Goal: Information Seeking & Learning: Learn about a topic

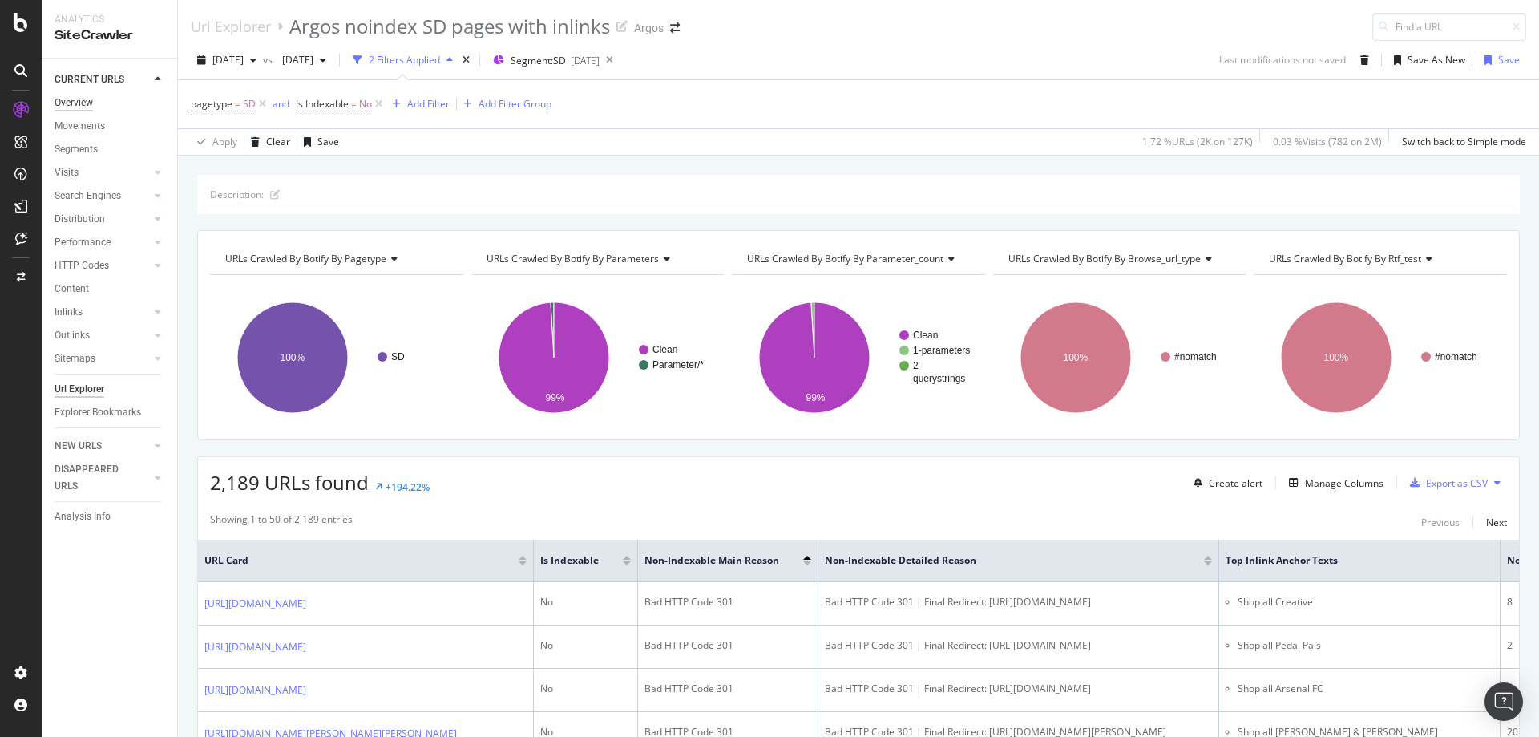
click at [87, 97] on div "Overview" at bounding box center [74, 103] width 38 height 17
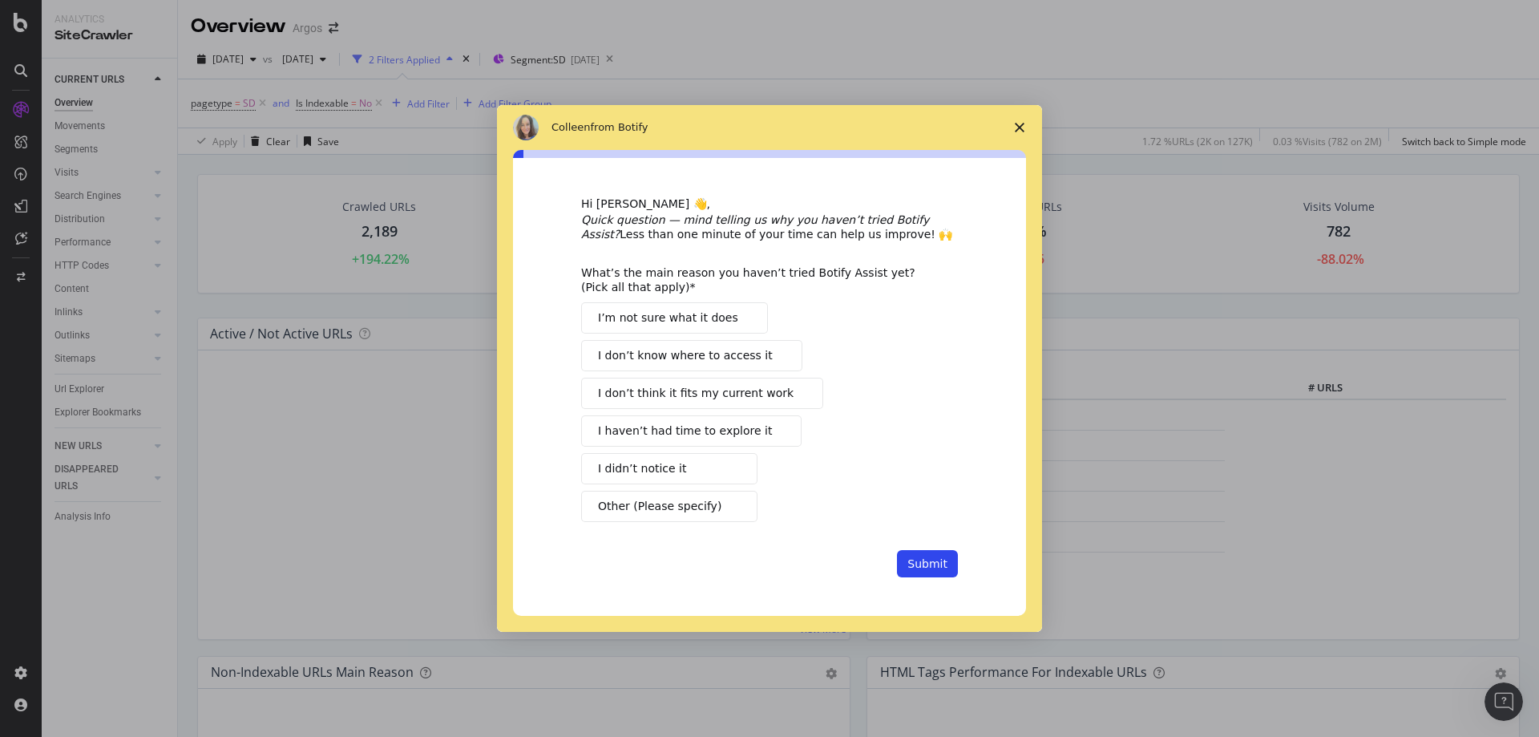
click at [1023, 128] on icon "Close survey" at bounding box center [1020, 128] width 10 height 10
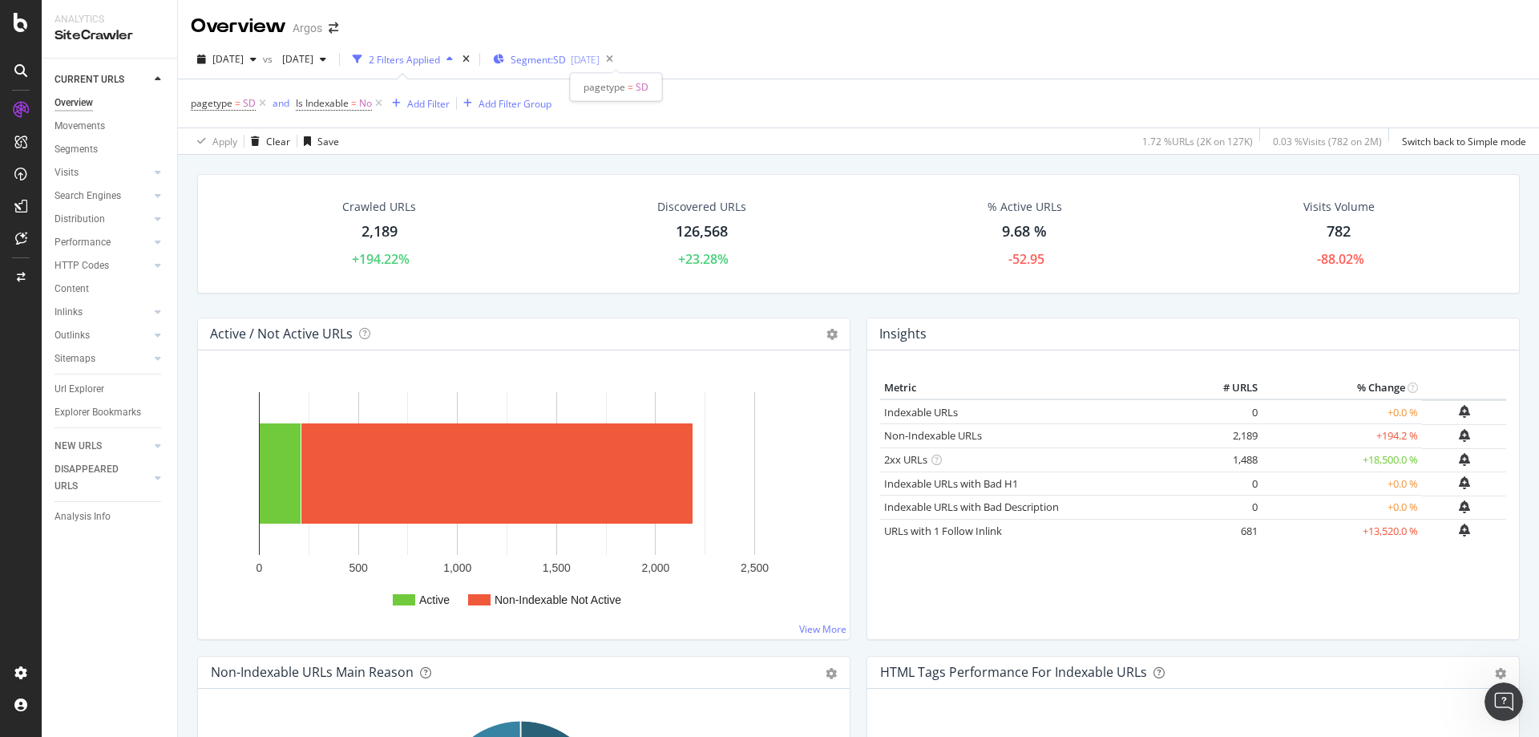
click at [600, 60] on div "[DATE]" at bounding box center [585, 60] width 29 height 14
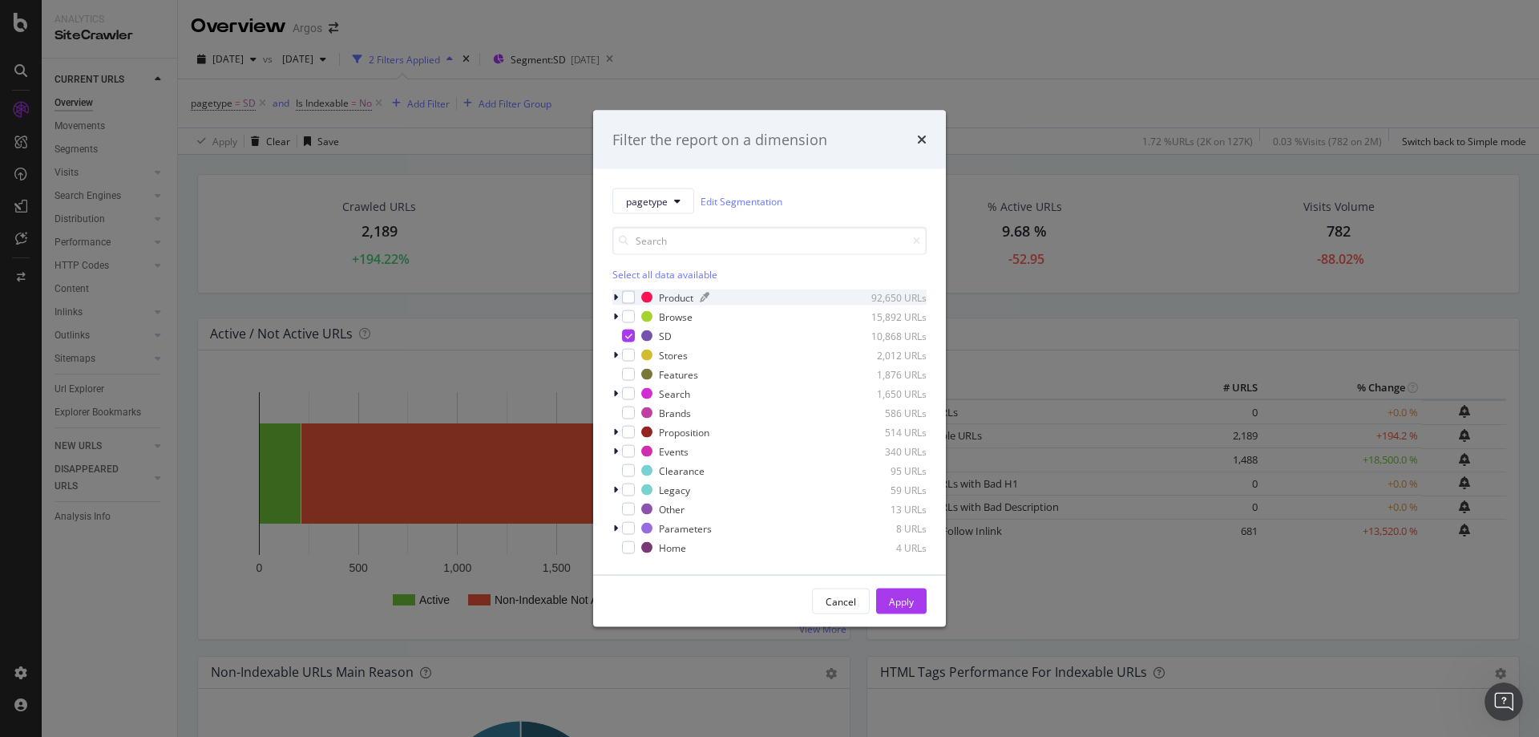
click at [668, 297] on div "Product" at bounding box center [676, 297] width 34 height 14
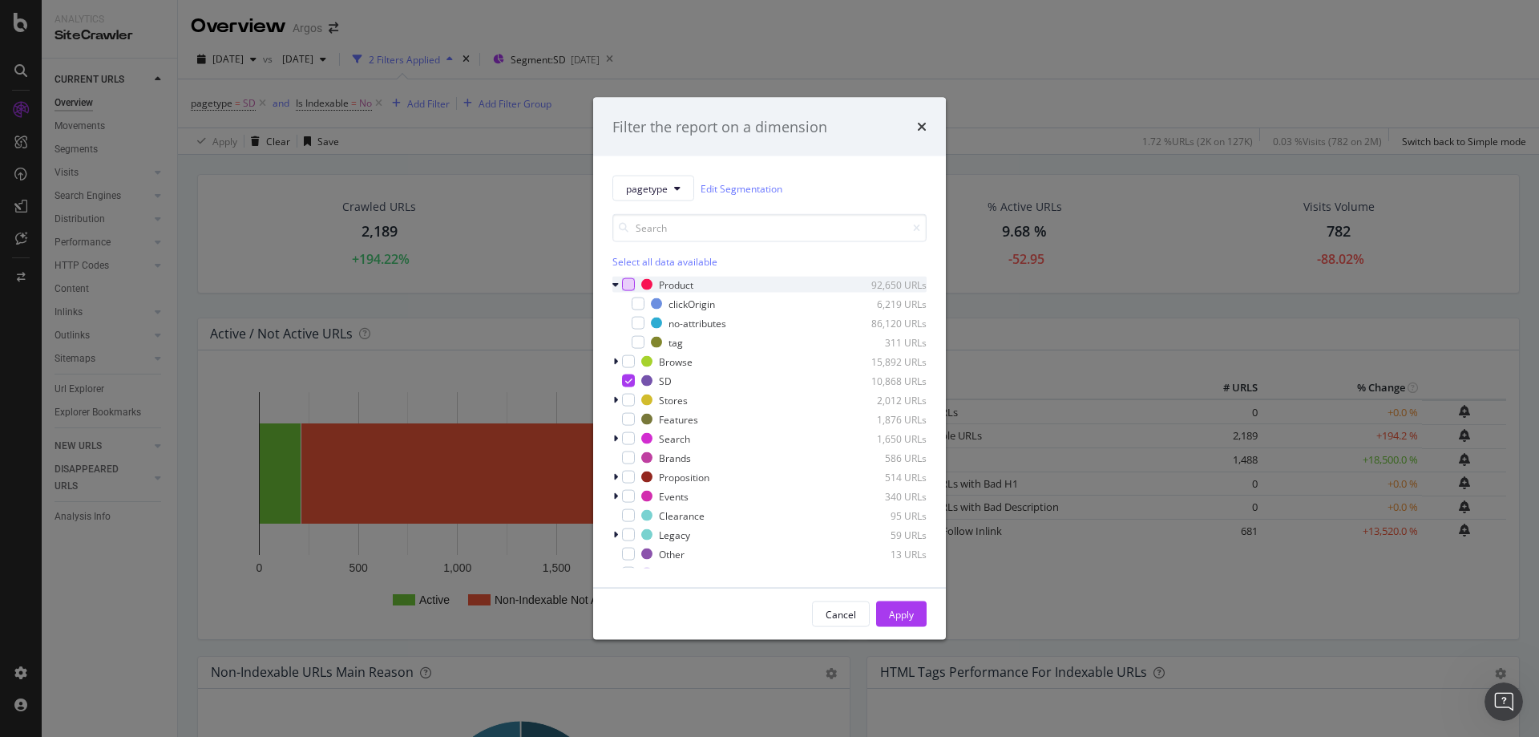
click at [629, 281] on div "modal" at bounding box center [628, 284] width 13 height 13
click at [632, 377] on icon "modal" at bounding box center [628, 381] width 7 height 8
click at [639, 342] on icon "modal" at bounding box center [638, 342] width 7 height 8
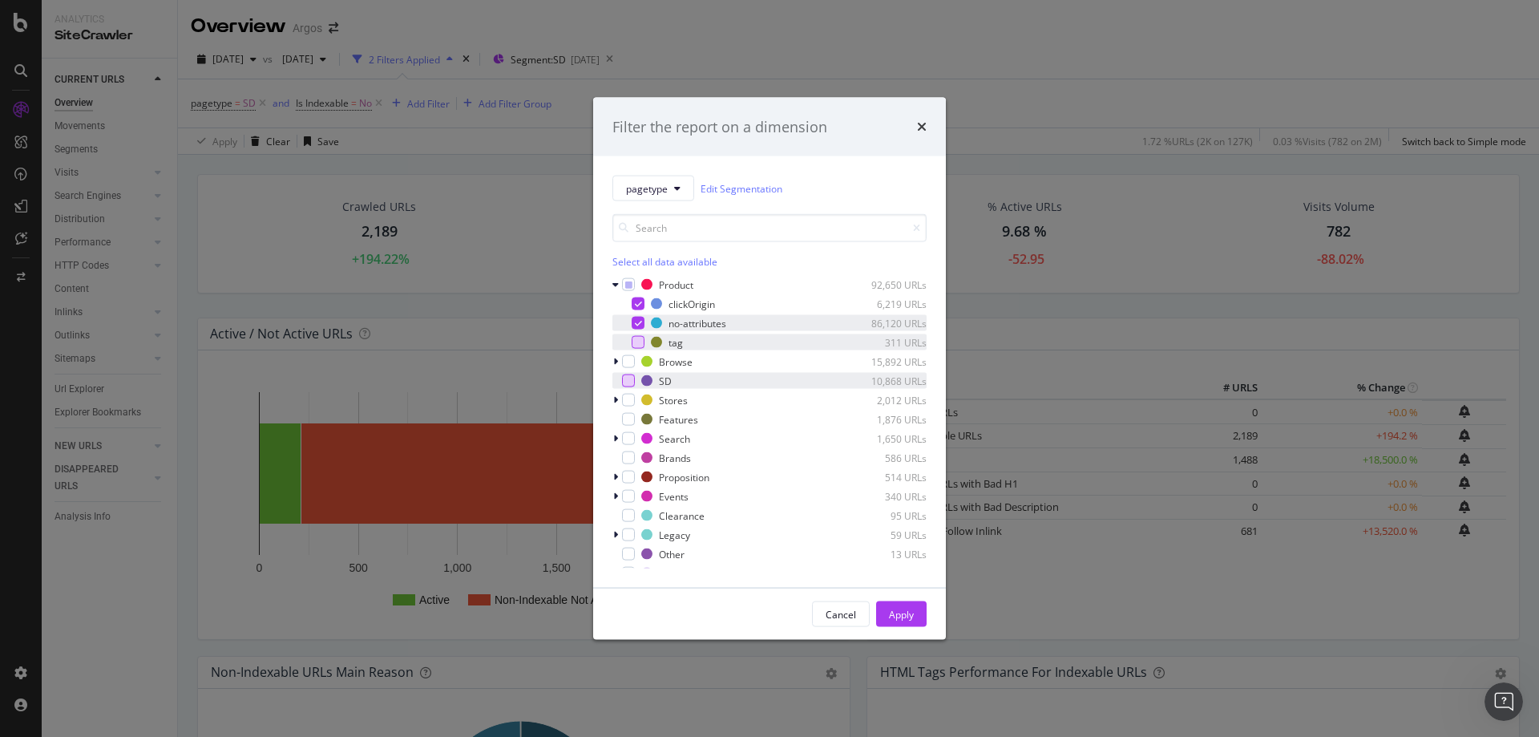
click at [637, 323] on icon "modal" at bounding box center [638, 323] width 7 height 8
click at [637, 323] on div "modal" at bounding box center [638, 323] width 13 height 13
click at [638, 308] on div "modal" at bounding box center [638, 303] width 13 height 13
click at [918, 619] on button "Apply" at bounding box center [901, 614] width 51 height 26
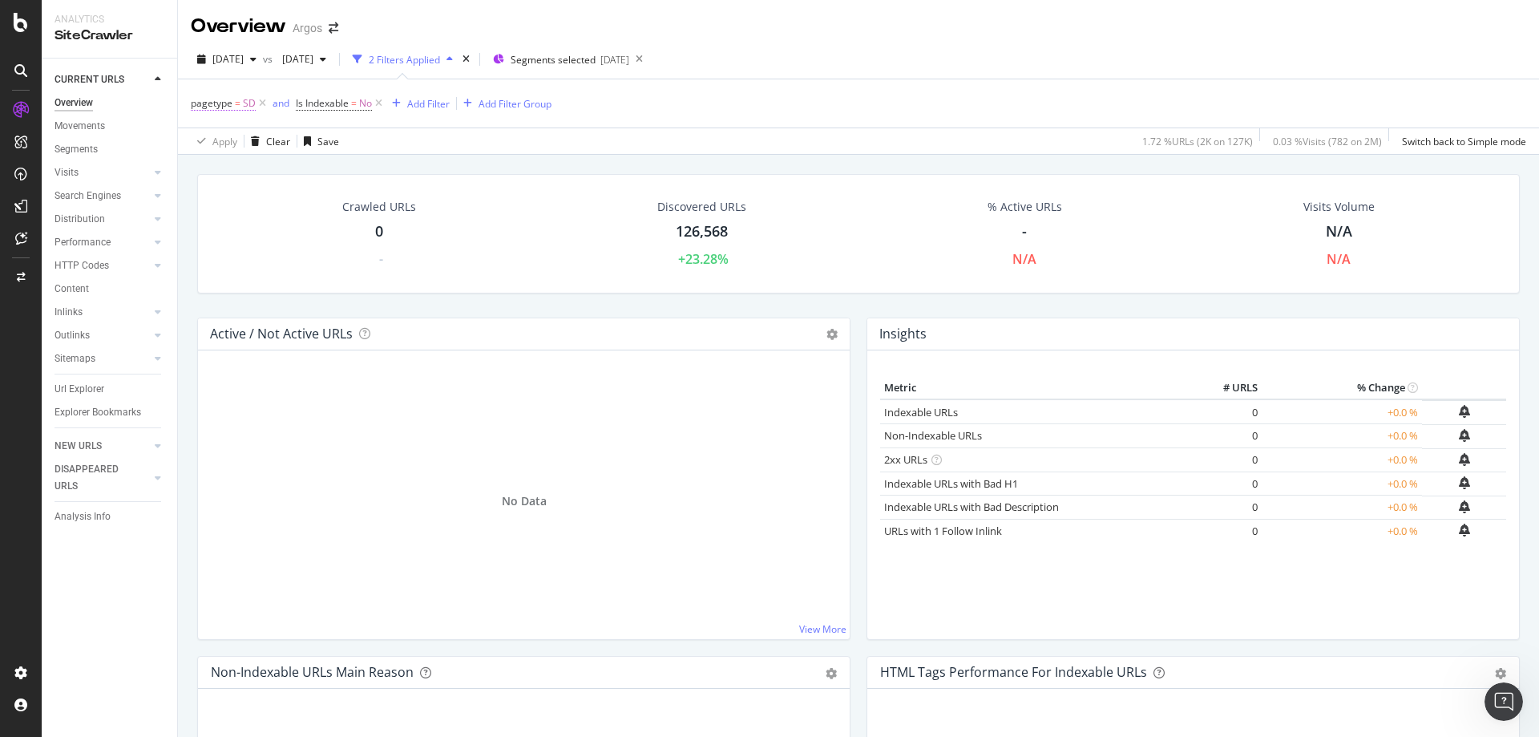
click at [258, 109] on icon at bounding box center [263, 103] width 14 height 16
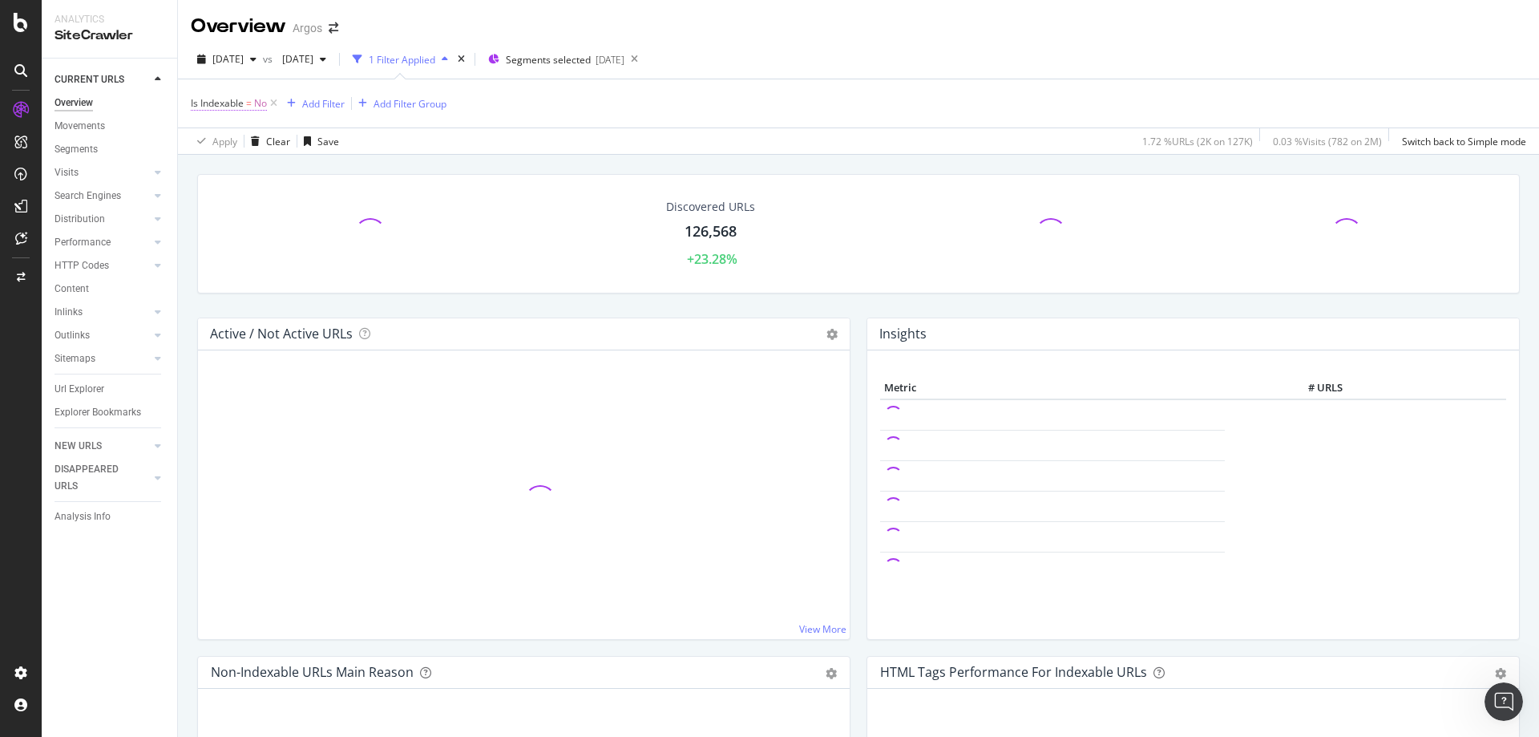
click at [258, 109] on span "No" at bounding box center [260, 103] width 13 height 22
click at [305, 89] on div "Is Indexable" at bounding box center [292, 101] width 189 height 27
click at [215, 176] on div "No" at bounding box center [292, 167] width 176 height 26
click at [218, 195] on span "Yes" at bounding box center [220, 200] width 16 height 14
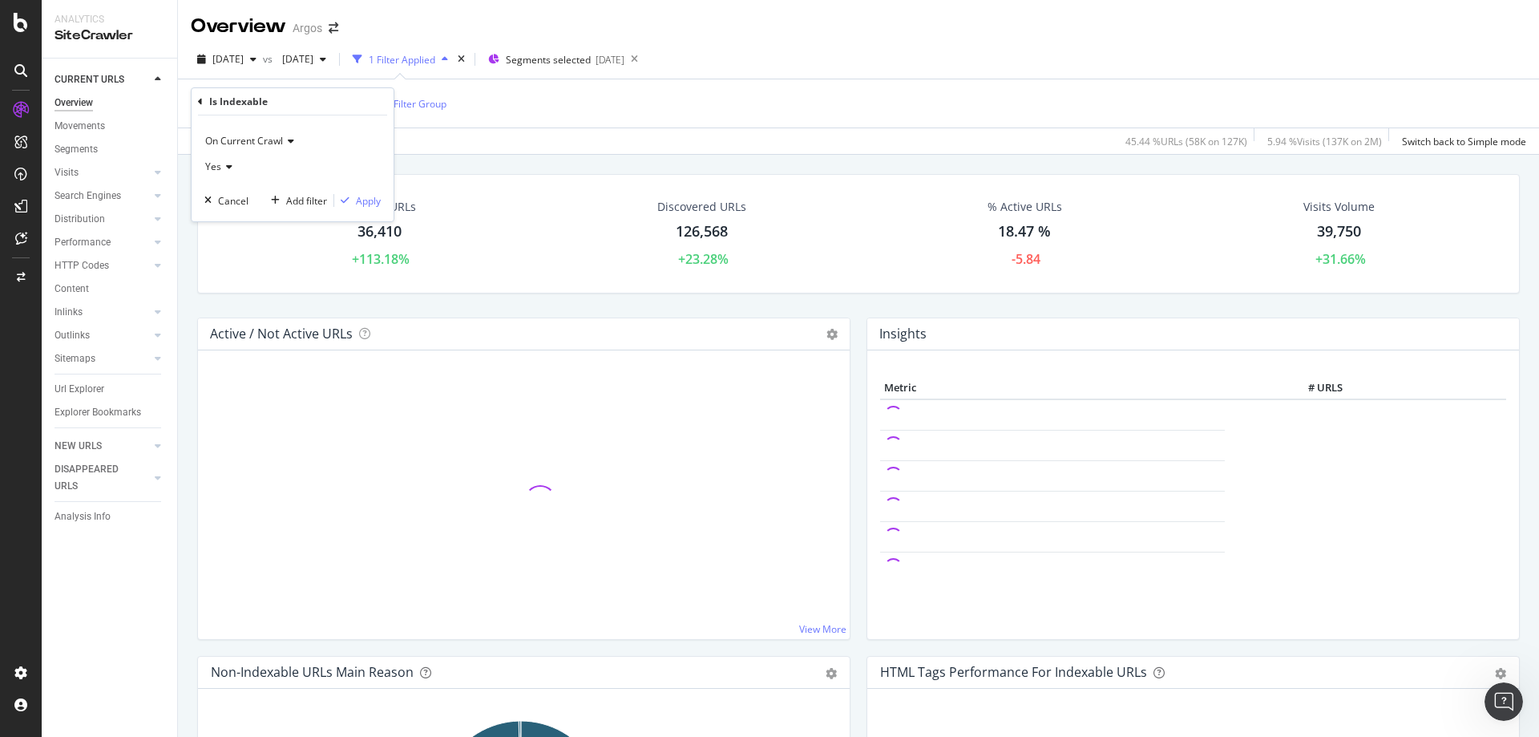
click at [662, 143] on div "Apply Clear Save 45.44 % URLs ( 58K on 127K ) 5.94 % Visits ( 137K on 2M ) Swit…" at bounding box center [858, 140] width 1361 height 26
click at [258, 103] on span "No" at bounding box center [260, 103] width 13 height 22
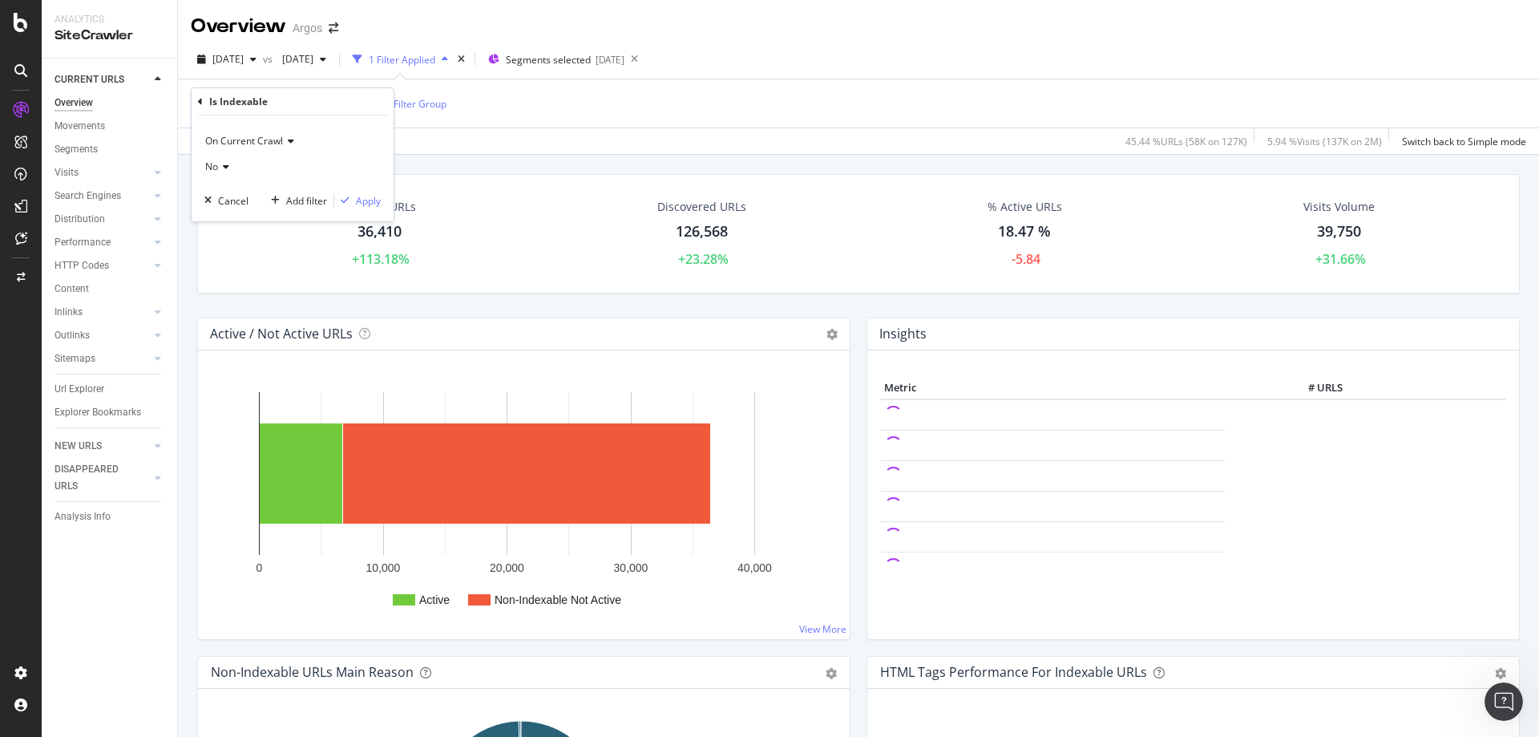
click at [222, 164] on icon at bounding box center [223, 167] width 11 height 10
click at [227, 196] on span "Yes" at bounding box center [220, 200] width 16 height 14
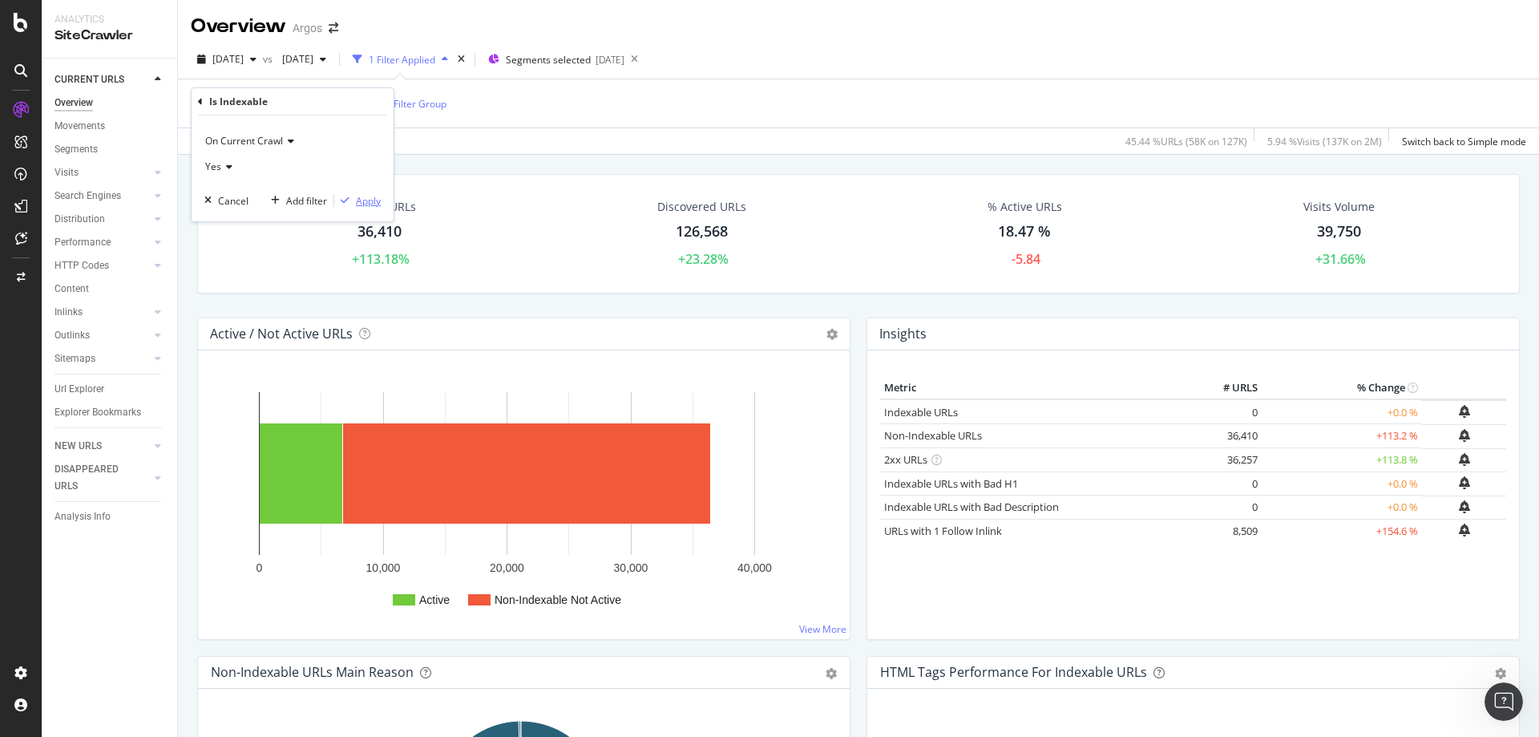
click at [349, 203] on icon "button" at bounding box center [345, 201] width 9 height 10
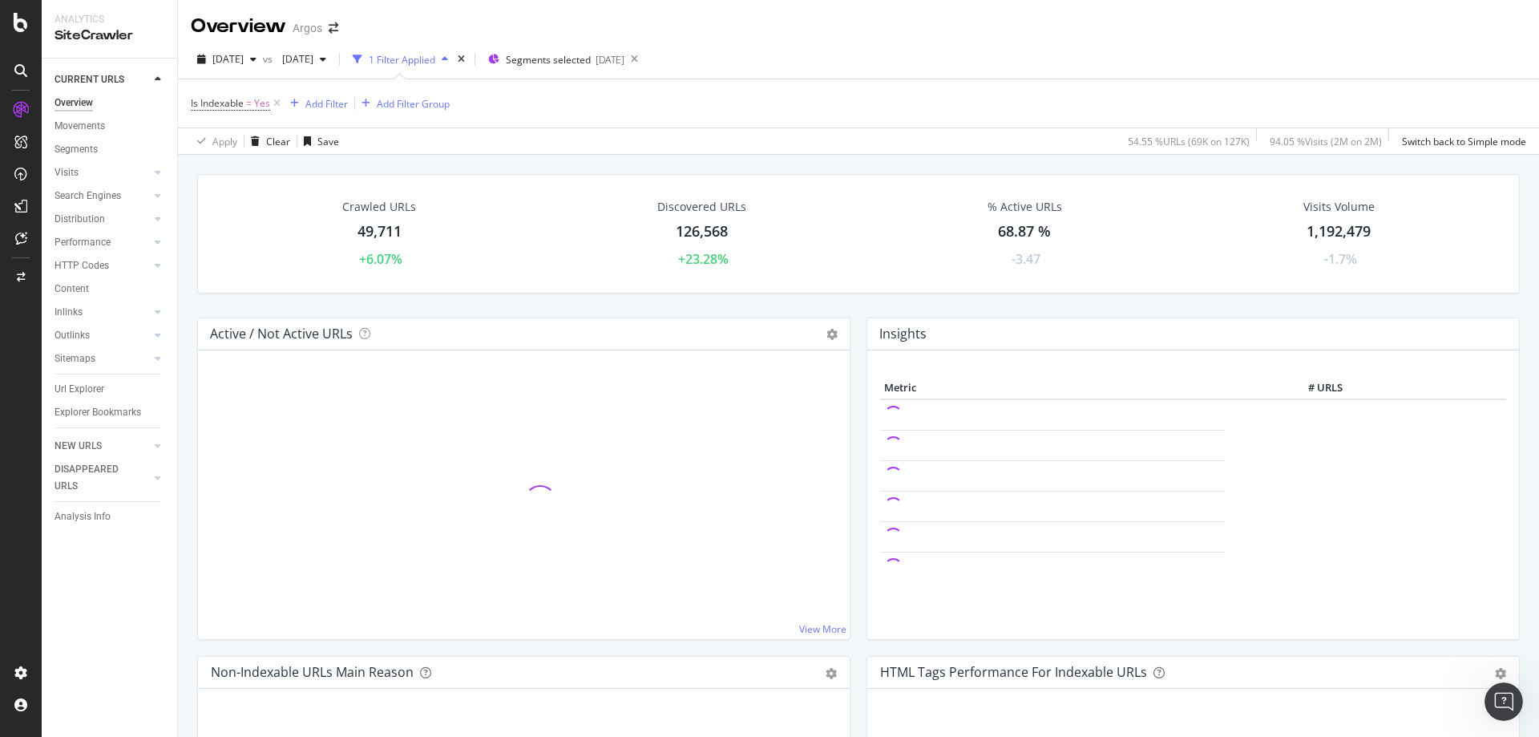
click at [435, 66] on div "1 Filter Applied" at bounding box center [402, 60] width 67 height 14
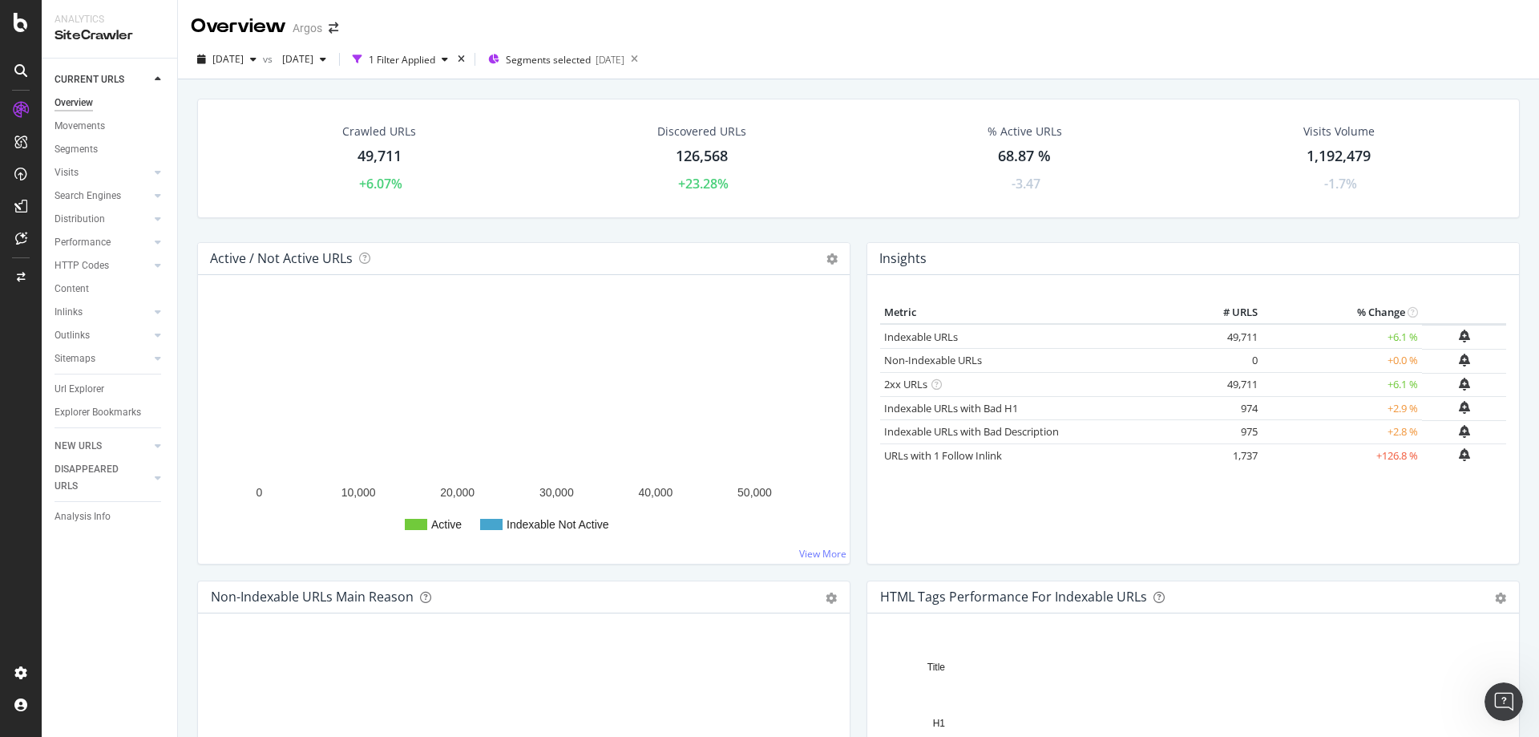
click at [382, 160] on div "49,711" at bounding box center [380, 156] width 44 height 21
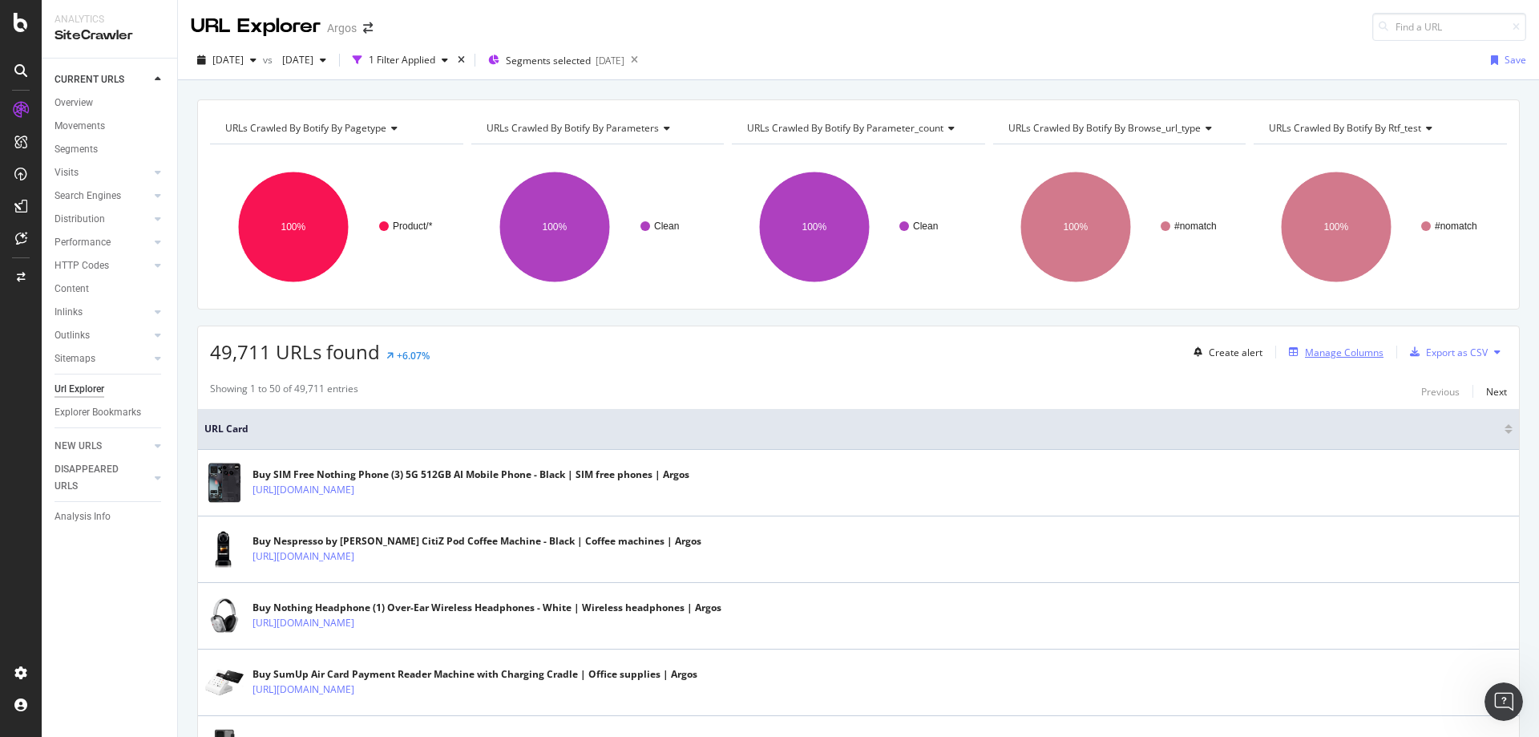
click at [1366, 358] on div "Manage Columns" at bounding box center [1344, 353] width 79 height 14
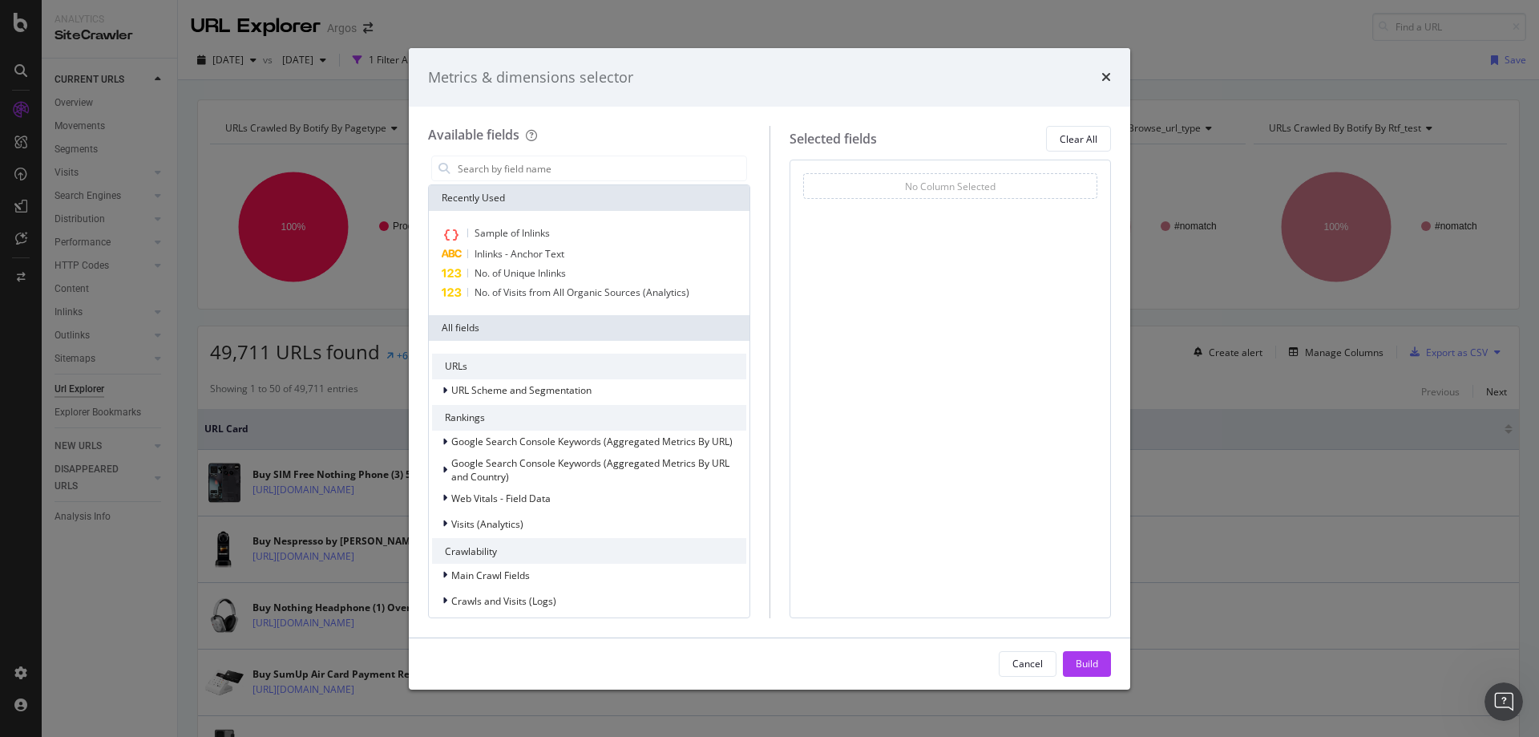
click at [148, 624] on div "Metrics & dimensions selector Available fields Recently Used Sample of Inlinks …" at bounding box center [769, 368] width 1539 height 737
